Goal: Task Accomplishment & Management: Manage account settings

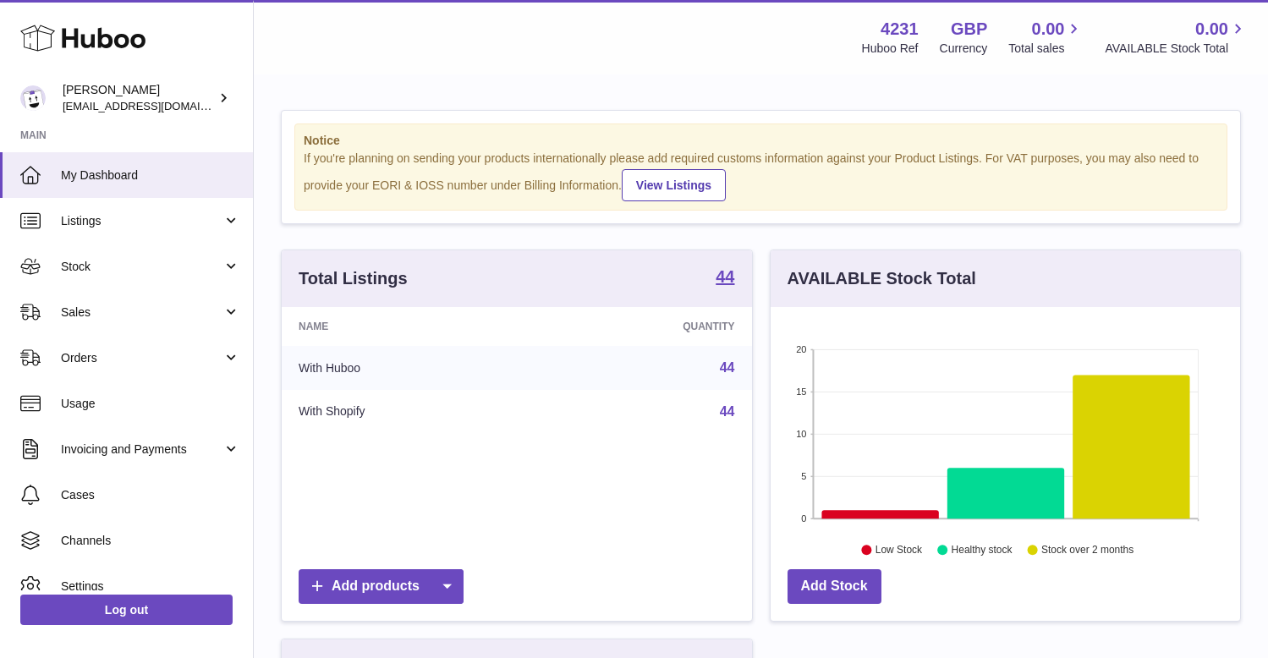
scroll to position [67, 0]
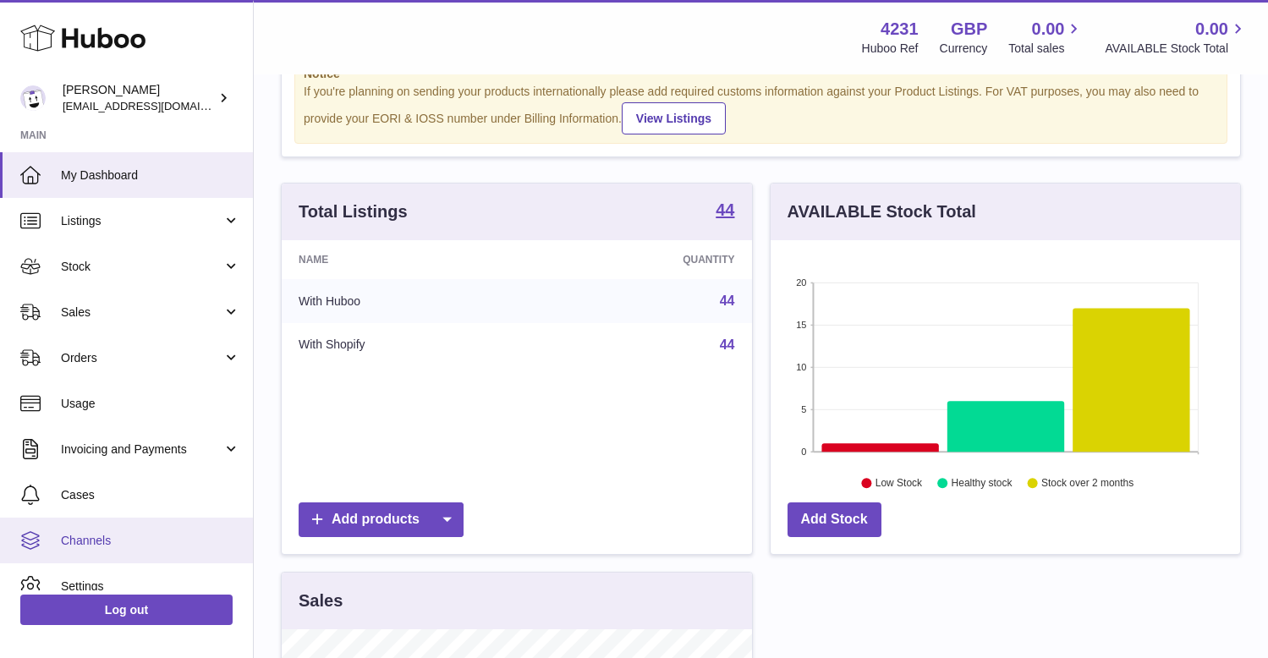
click at [79, 534] on span "Channels" at bounding box center [150, 541] width 179 height 16
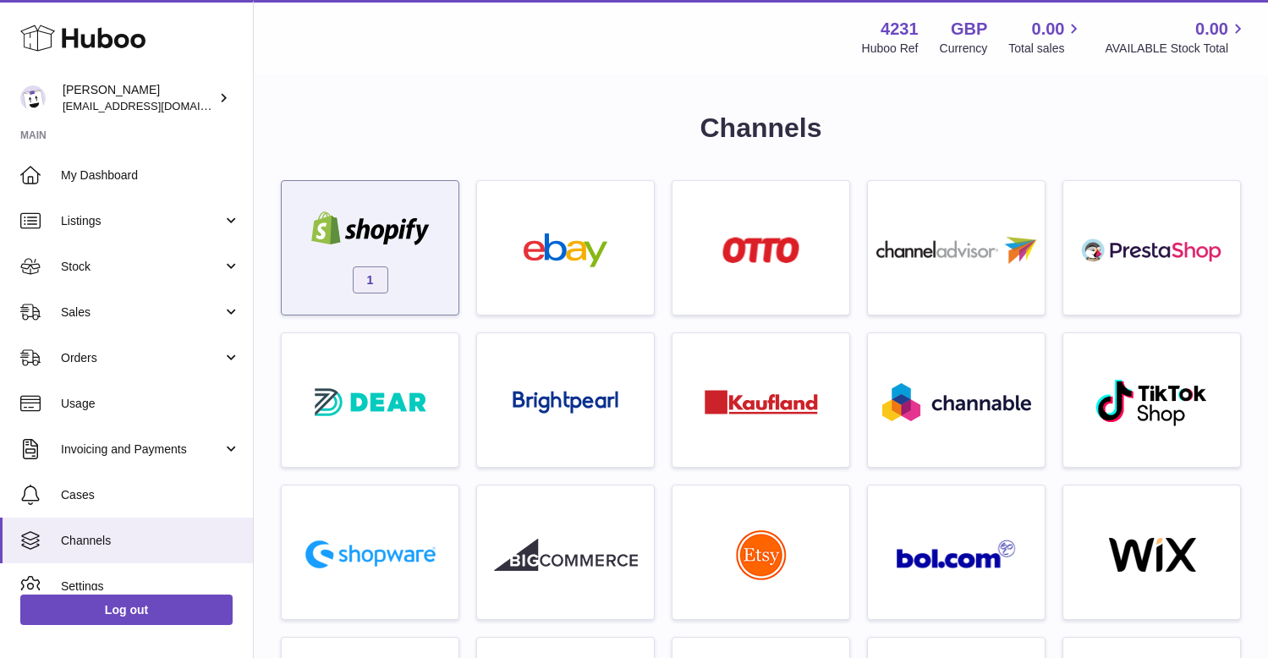
click at [345, 198] on div "1" at bounding box center [370, 252] width 160 height 108
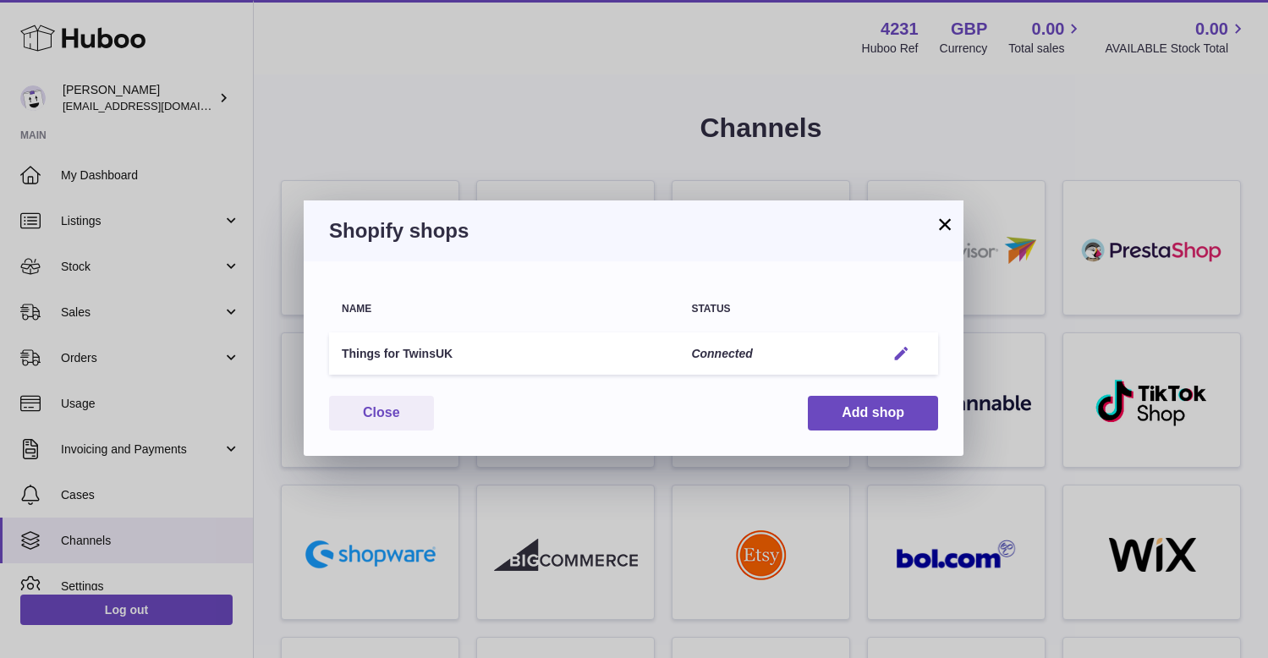
click at [891, 356] on button "Edit" at bounding box center [901, 354] width 31 height 18
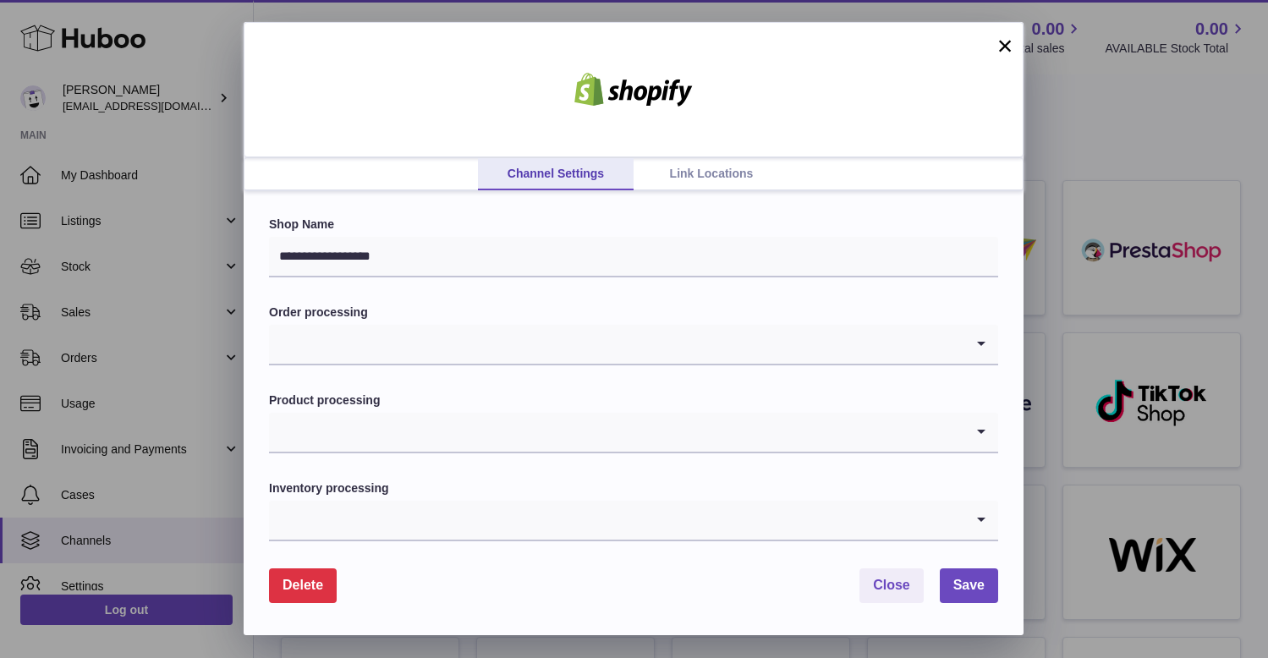
click at [737, 186] on link "Link Locations" at bounding box center [711, 174] width 156 height 32
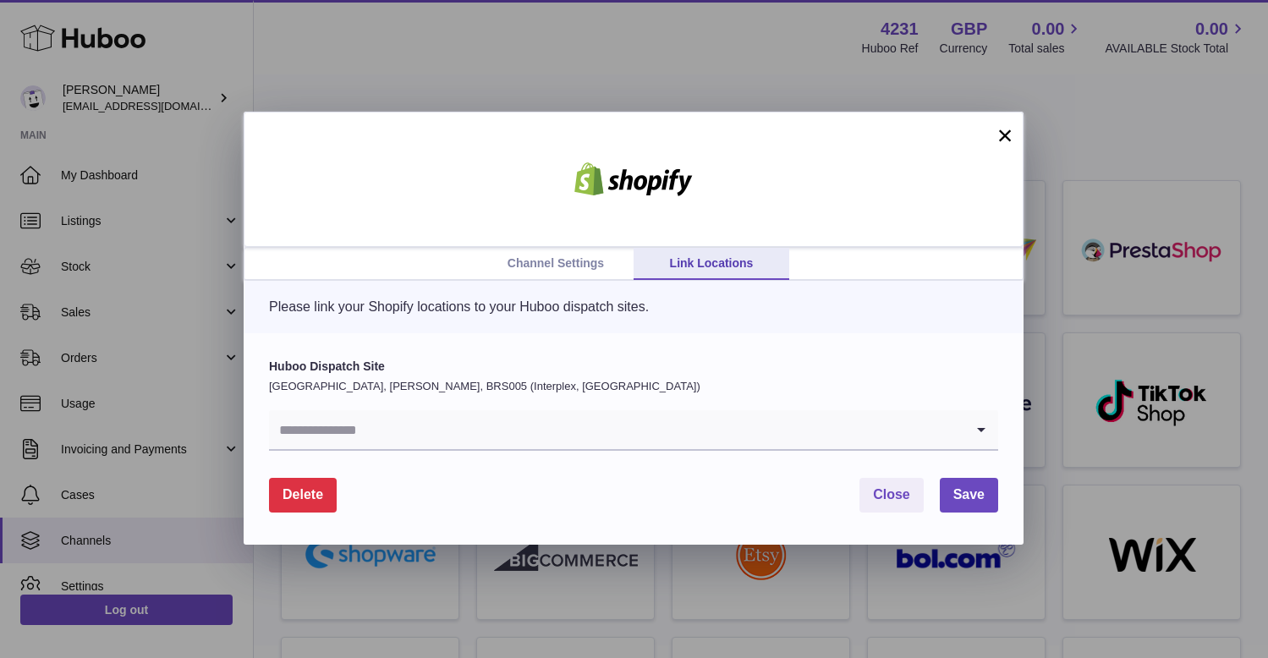
click at [544, 431] on input "Search for option" at bounding box center [616, 429] width 695 height 39
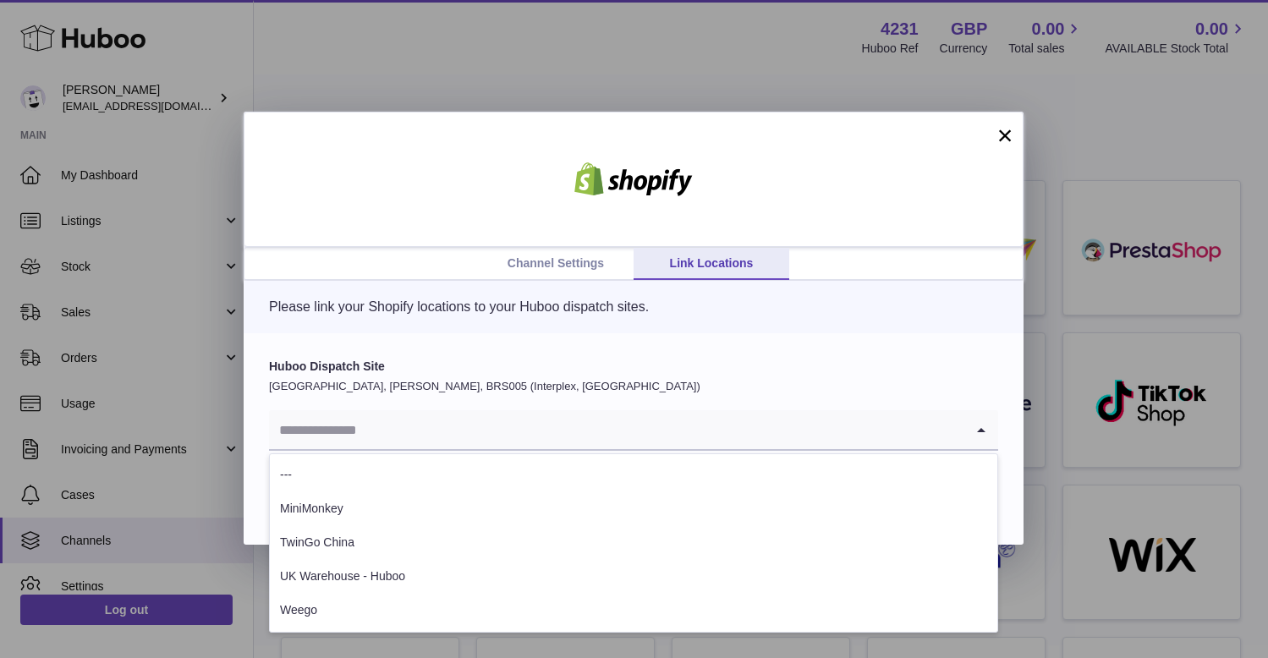
click at [716, 361] on label "Huboo Dispatch Site" at bounding box center [633, 367] width 729 height 16
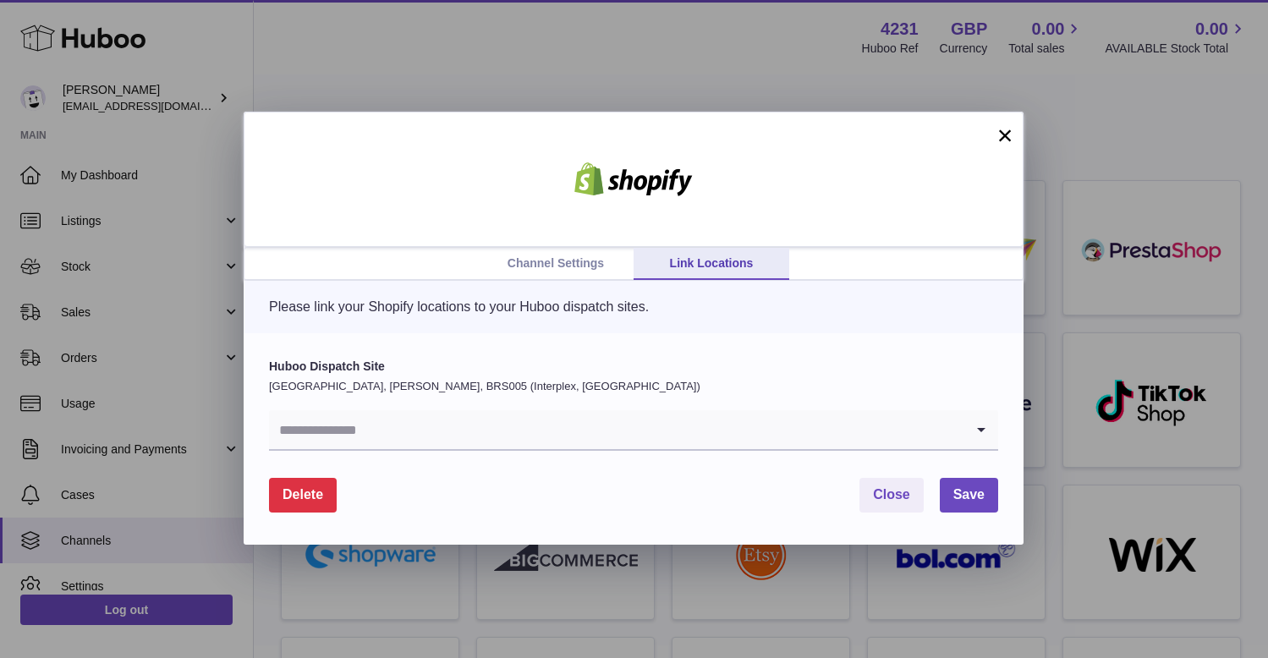
click at [995, 137] on button "×" at bounding box center [1005, 135] width 20 height 20
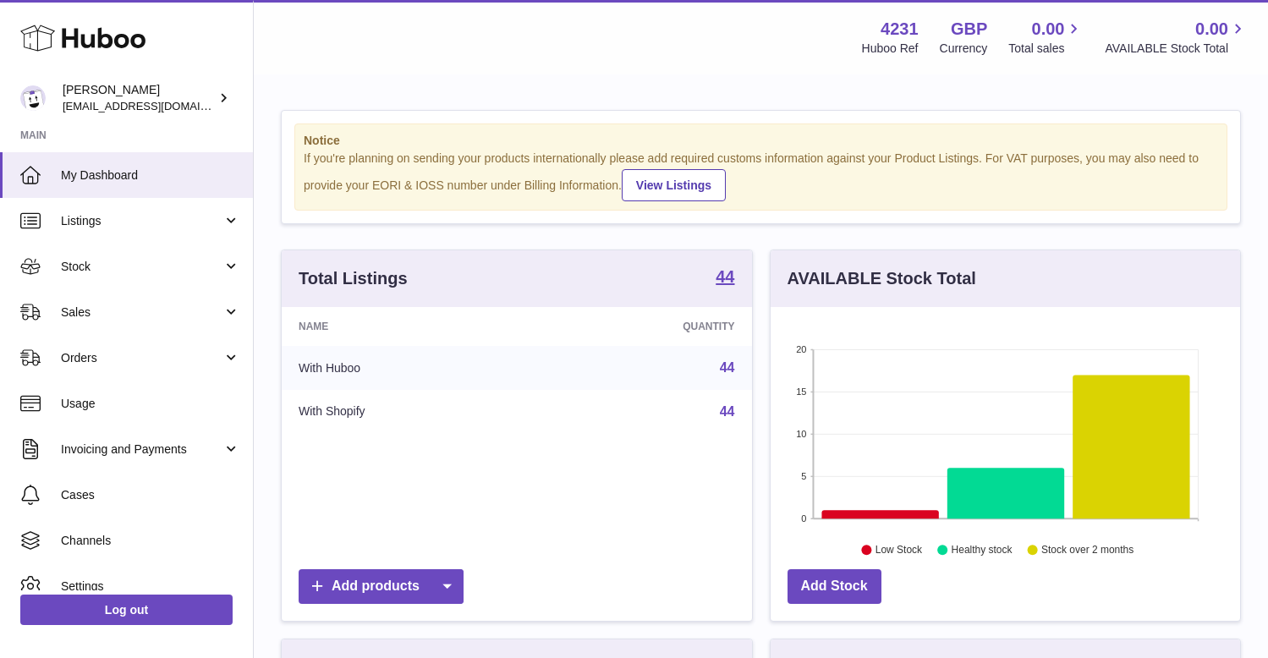
scroll to position [264, 469]
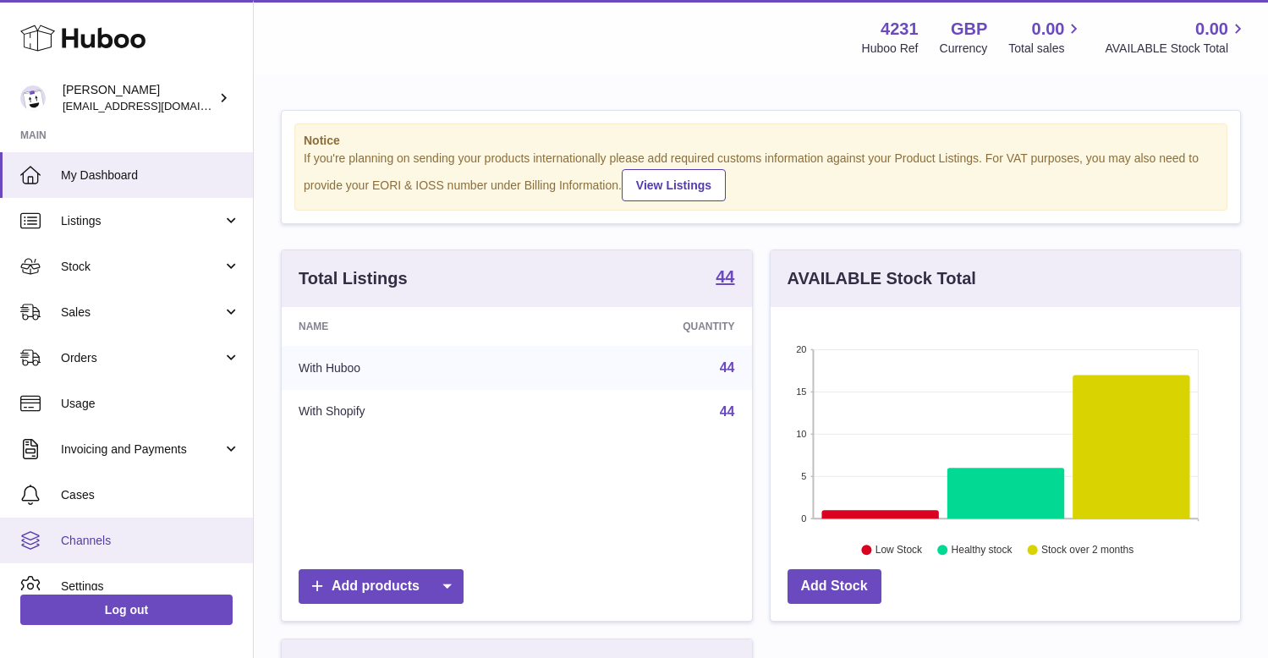
click at [80, 529] on link "Channels" at bounding box center [126, 541] width 253 height 46
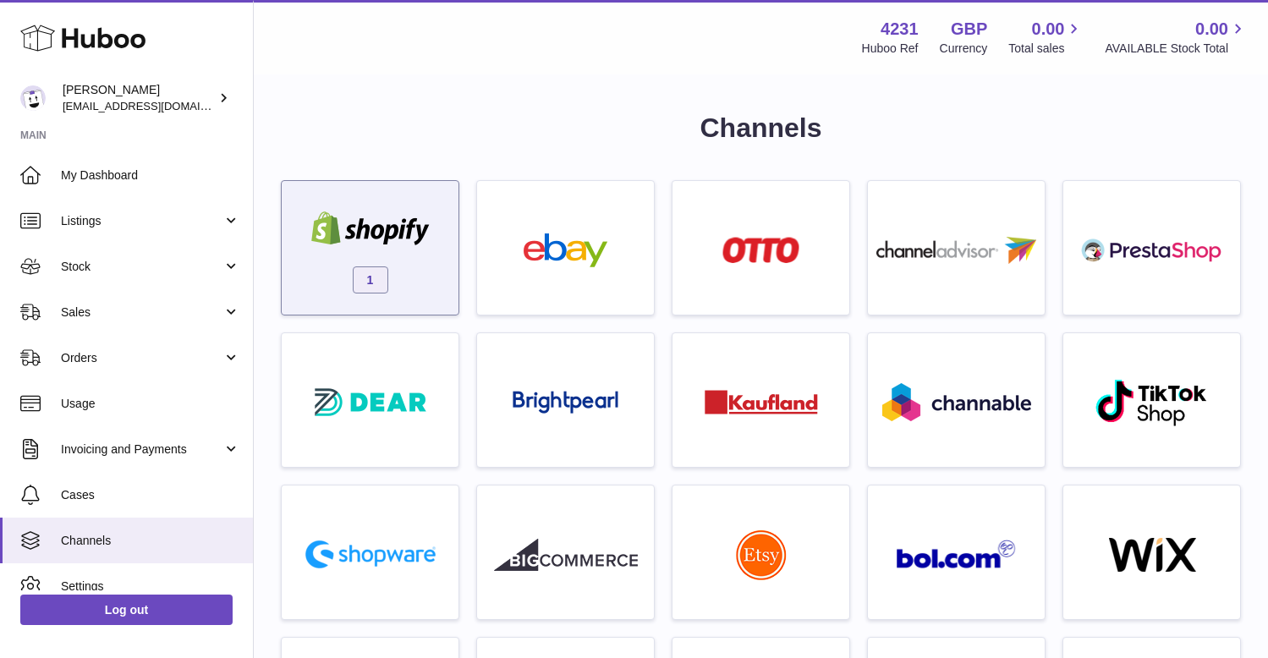
click at [432, 258] on div "1" at bounding box center [370, 252] width 160 height 108
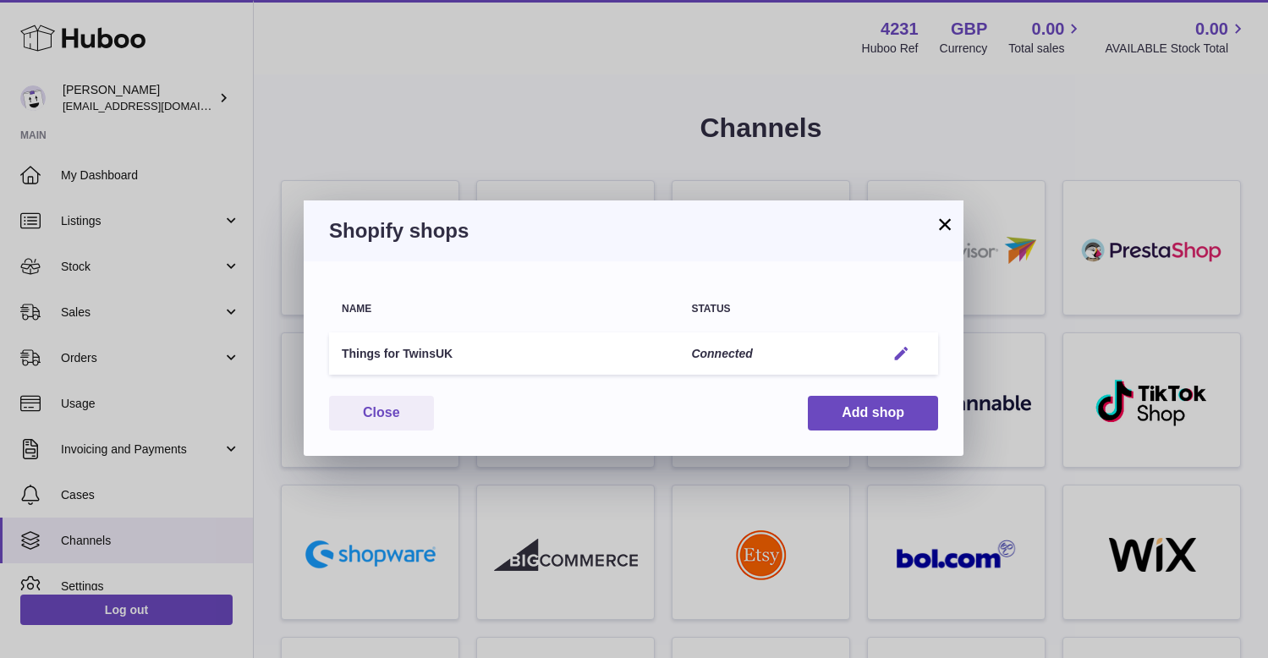
click at [902, 355] on em "button" at bounding box center [901, 354] width 18 height 18
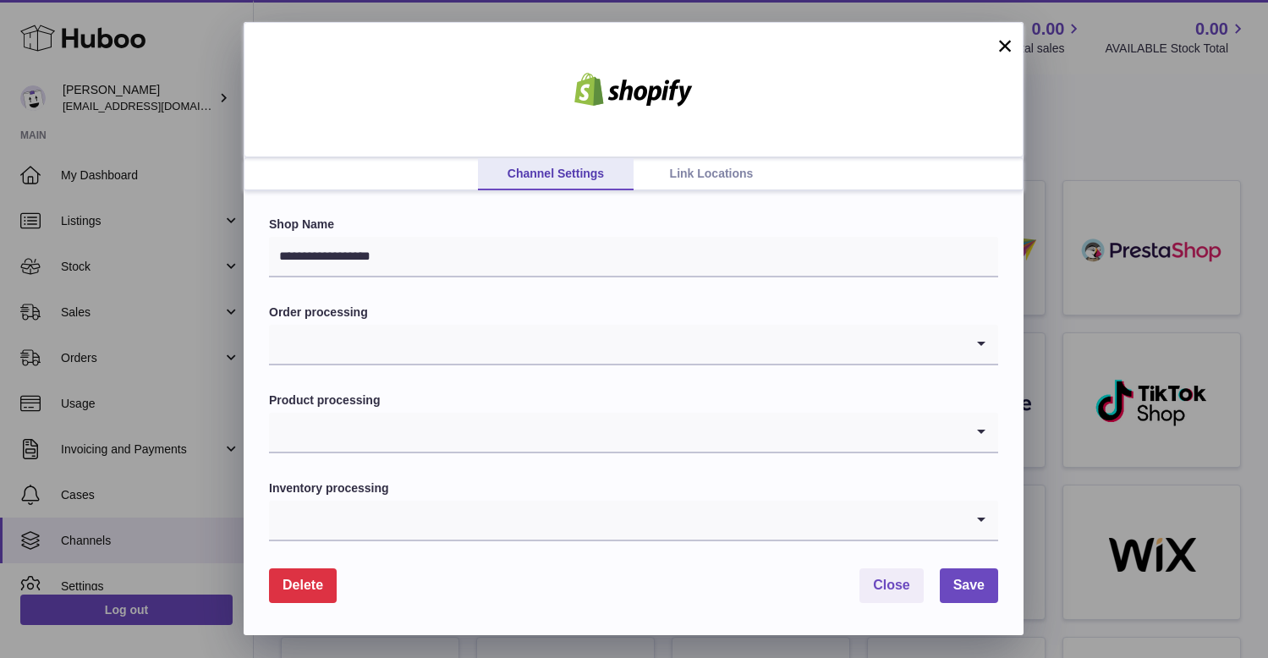
click at [702, 175] on link "Link Locations" at bounding box center [711, 174] width 156 height 32
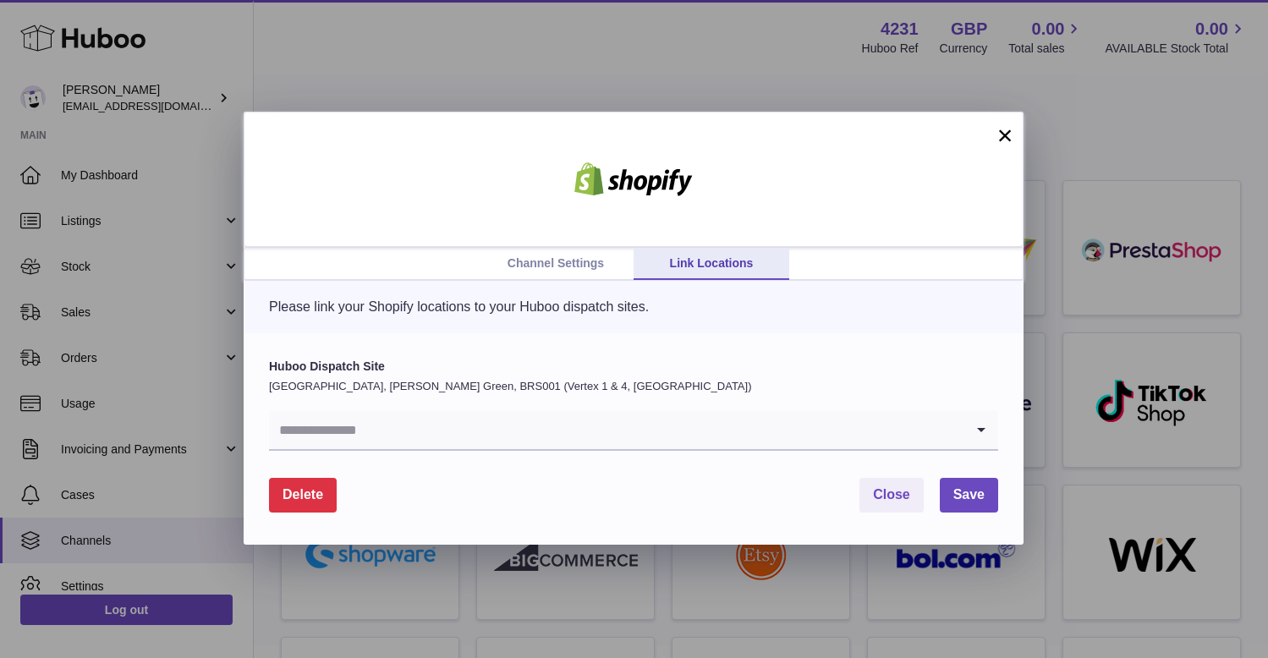
click at [409, 425] on input "Search for option" at bounding box center [616, 429] width 695 height 39
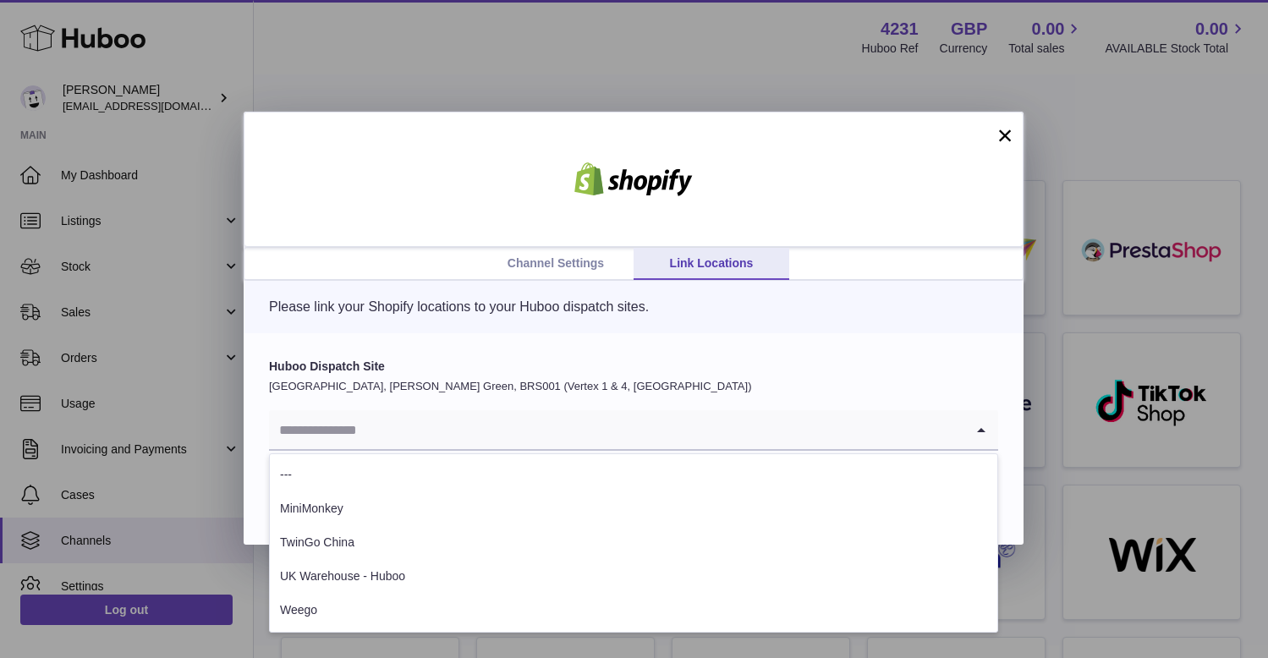
click at [1004, 137] on button "×" at bounding box center [1005, 135] width 20 height 20
